Goal: Task Accomplishment & Management: Manage account settings

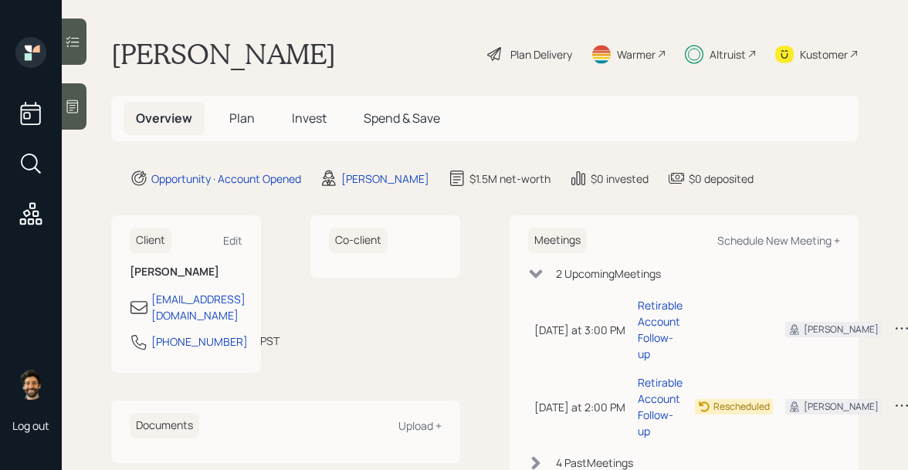
click at [549, 44] on div "Plan Delivery" at bounding box center [530, 54] width 88 height 34
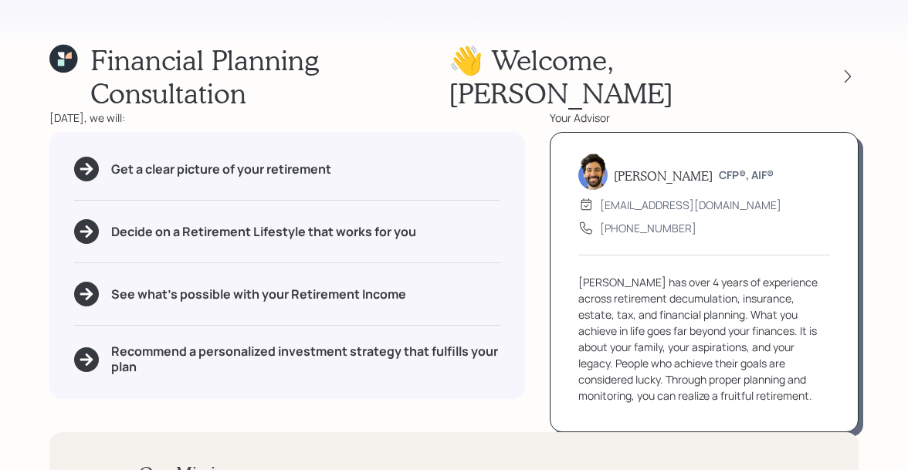
click at [69, 54] on icon at bounding box center [68, 55] width 7 height 7
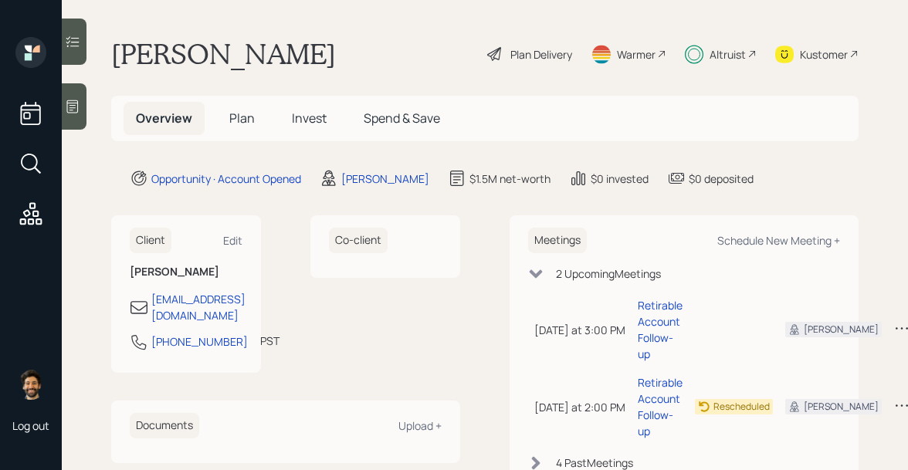
click at [232, 121] on span "Plan" at bounding box center [241, 118] width 25 height 17
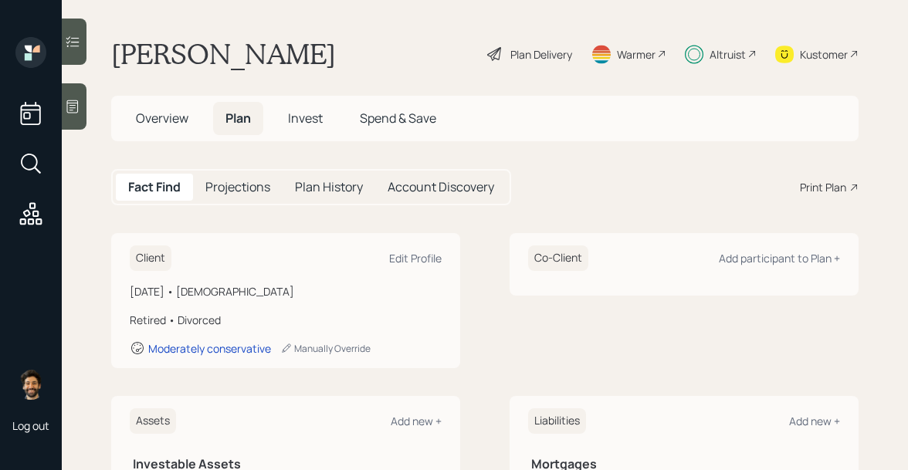
click at [824, 187] on div "Print Plan" at bounding box center [823, 187] width 46 height 16
click at [727, 56] on div "Altruist" at bounding box center [727, 54] width 36 height 16
click at [728, 45] on div "Altruist" at bounding box center [721, 54] width 72 height 34
click at [811, 49] on div "Kustomer" at bounding box center [824, 54] width 48 height 16
click at [164, 124] on span "Overview" at bounding box center [162, 118] width 52 height 17
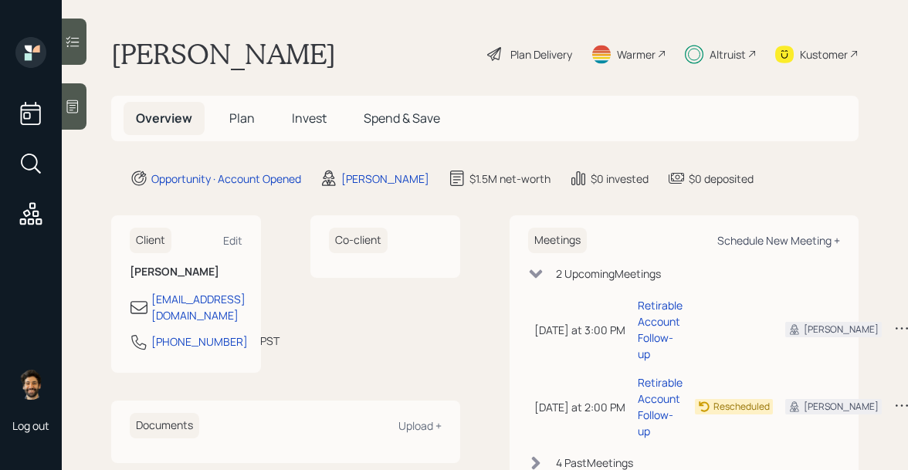
click at [801, 243] on div "Schedule New Meeting +" at bounding box center [778, 240] width 123 height 15
select select "f14b762f-c7c2-4b89-9227-8fa891345eea"
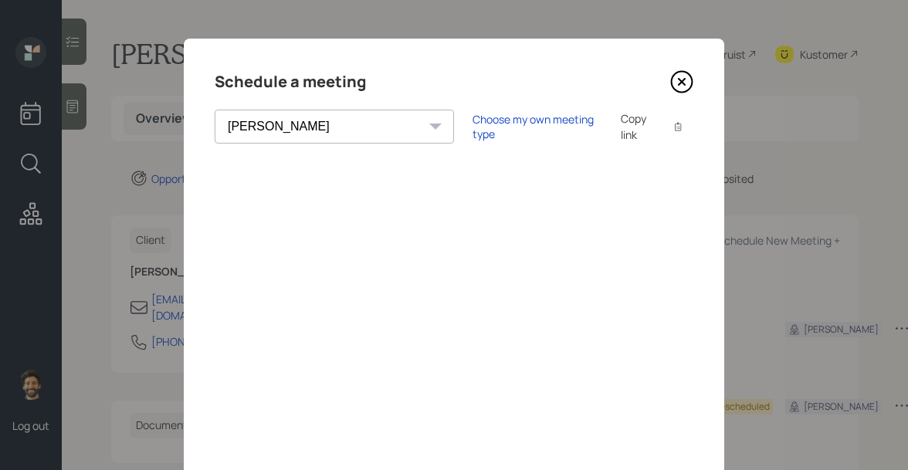
click at [683, 82] on icon at bounding box center [682, 82] width 6 height 6
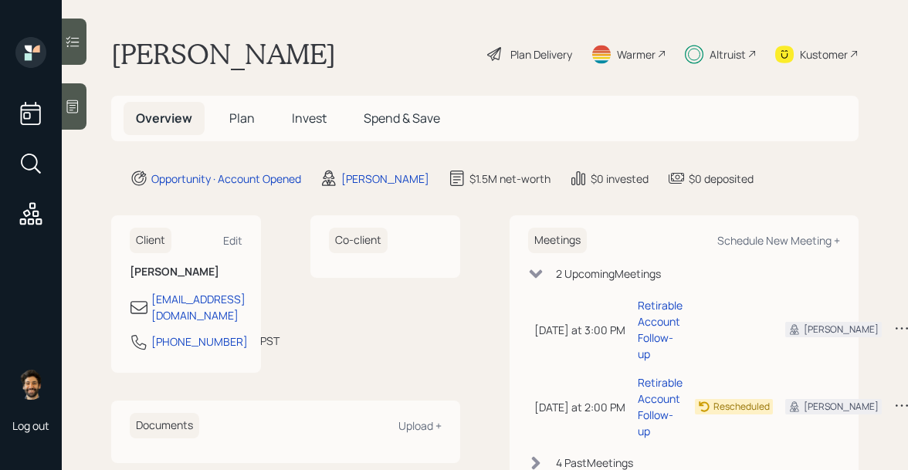
click at [304, 116] on span "Invest" at bounding box center [309, 118] width 35 height 17
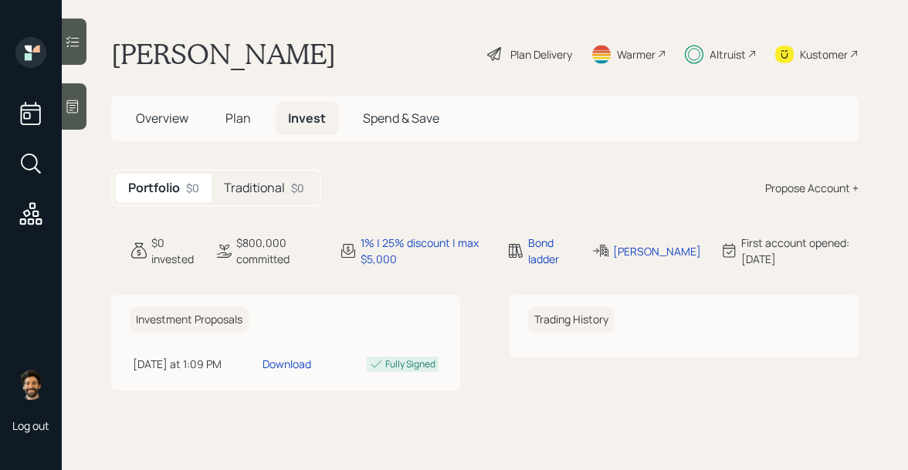
click at [277, 189] on h5 "Traditional" at bounding box center [254, 188] width 61 height 15
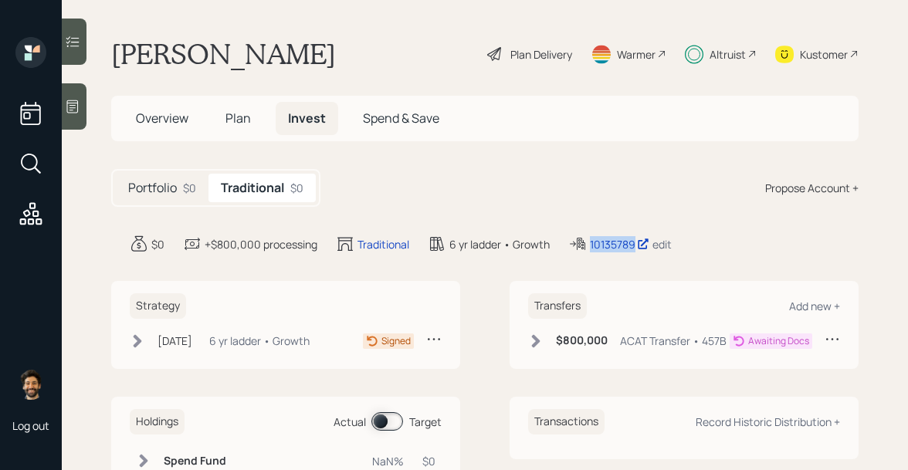
drag, startPoint x: 635, startPoint y: 245, endPoint x: 577, endPoint y: 245, distance: 57.9
click at [577, 245] on div "10135789 edit" at bounding box center [619, 244] width 103 height 19
copy div "10135789"
click at [246, 338] on div "6 yr ladder • Growth" at bounding box center [259, 341] width 100 height 16
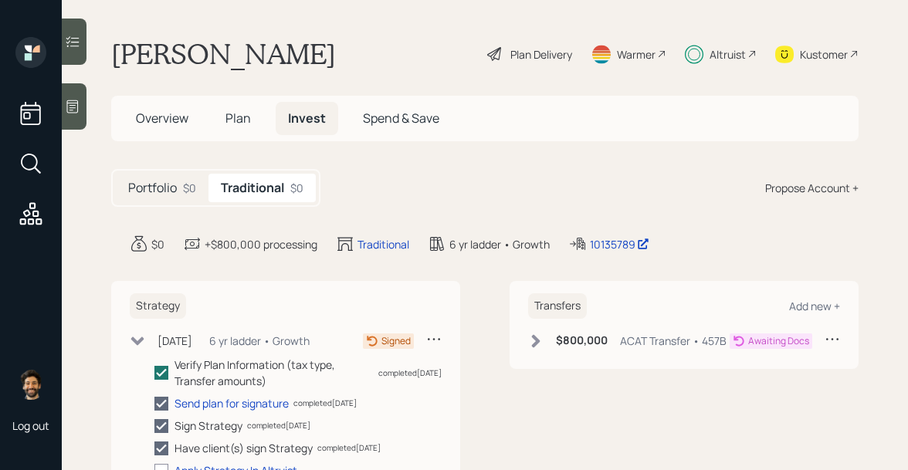
scroll to position [48, 0]
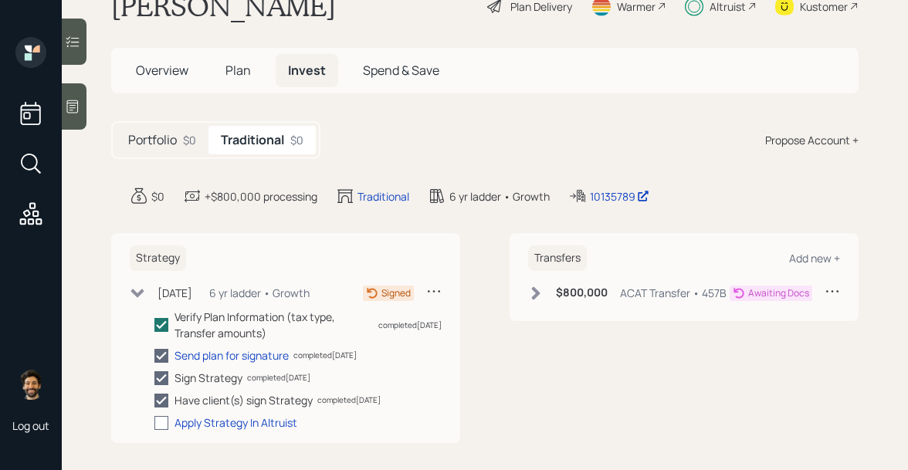
click at [163, 419] on div at bounding box center [161, 423] width 14 height 14
click at [154, 422] on input "checkbox" at bounding box center [154, 422] width 1 height 1
checkbox input "true"
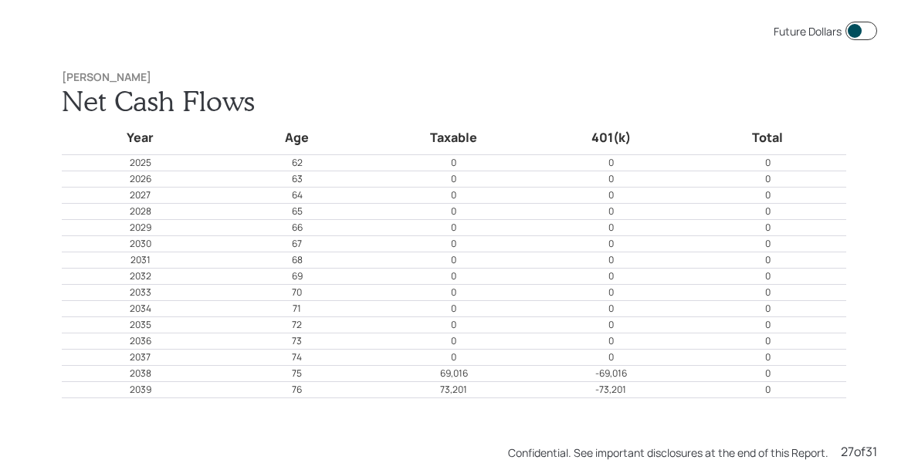
scroll to position [12235, 0]
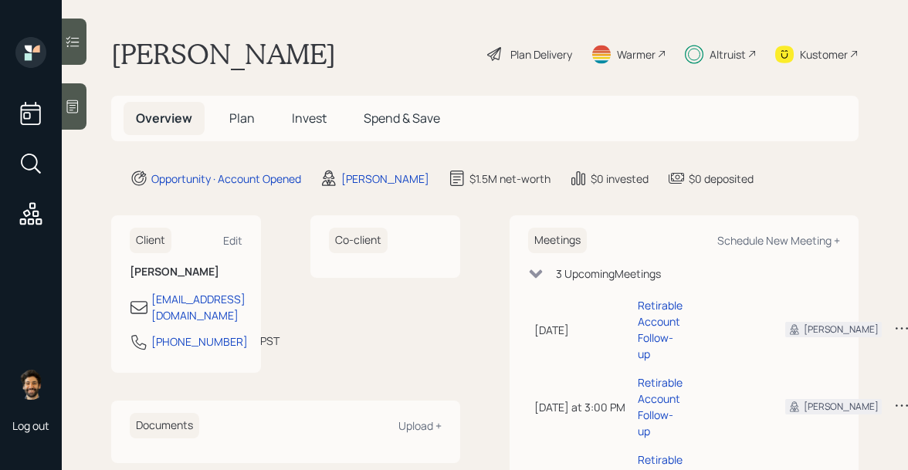
click at [726, 50] on div "Altruist" at bounding box center [727, 54] width 36 height 16
click at [317, 115] on span "Invest" at bounding box center [309, 118] width 35 height 17
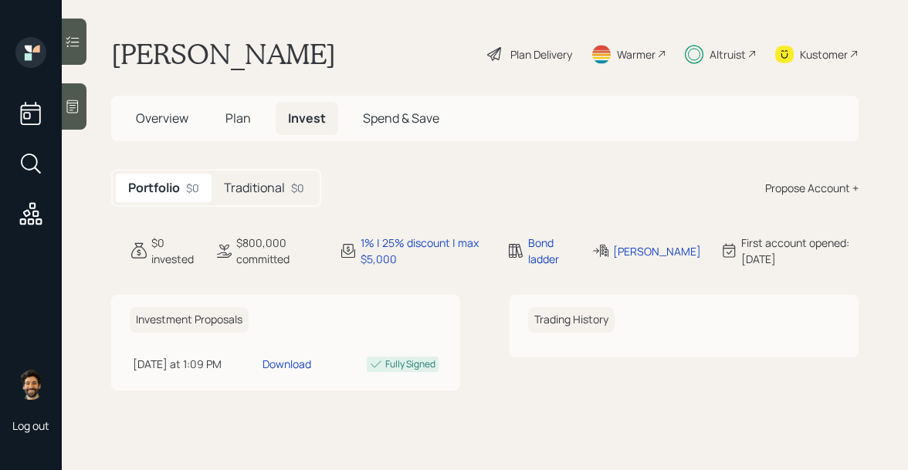
click at [264, 178] on div "Traditional $0" at bounding box center [264, 188] width 105 height 29
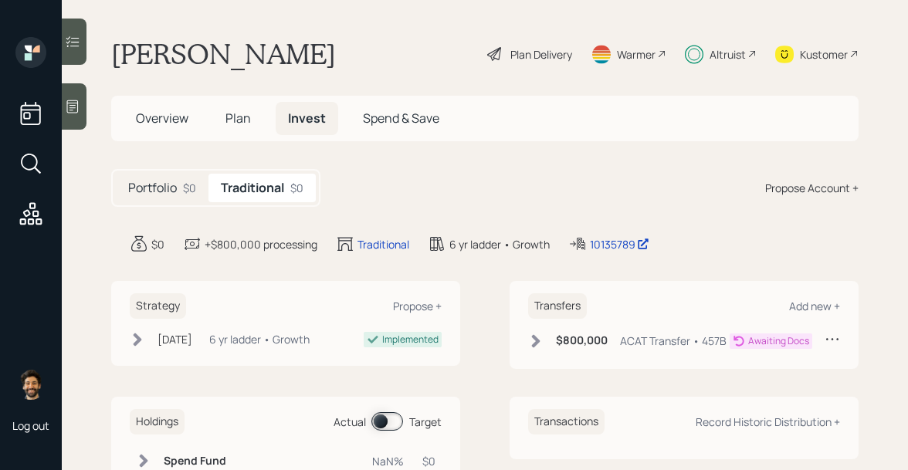
click at [530, 338] on icon at bounding box center [535, 340] width 15 height 15
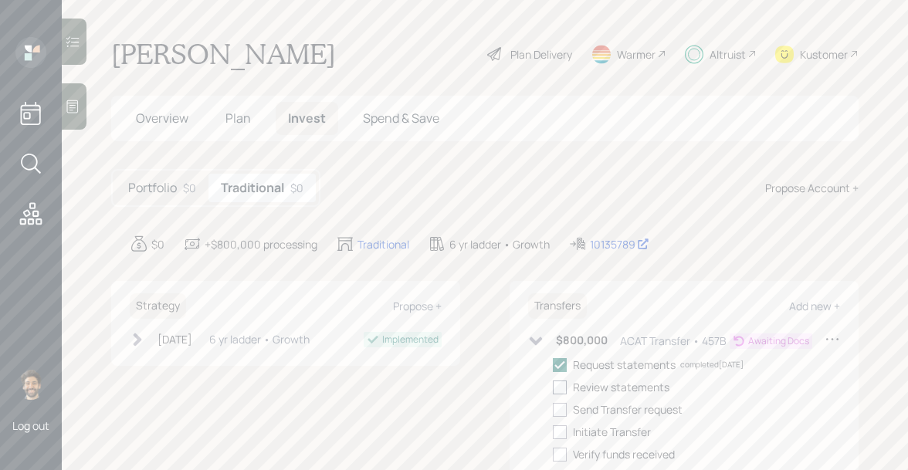
click at [560, 385] on div at bounding box center [560, 388] width 14 height 14
click at [553, 387] on input "checkbox" at bounding box center [552, 387] width 1 height 1
checkbox input "true"
click at [563, 415] on div at bounding box center [560, 410] width 14 height 14
click at [553, 410] on input "checkbox" at bounding box center [552, 409] width 1 height 1
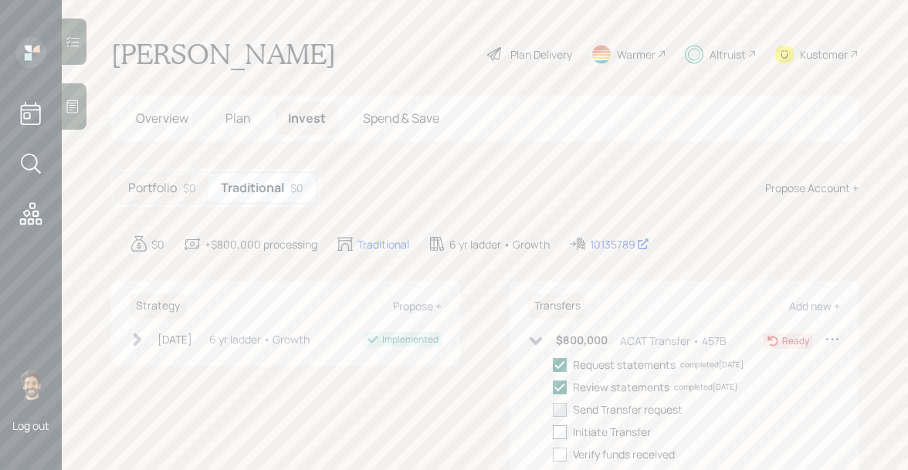
checkbox input "true"
click at [563, 435] on div at bounding box center [560, 432] width 14 height 14
click at [553, 432] on input "checkbox" at bounding box center [552, 432] width 1 height 1
checkbox input "true"
